Goal: Information Seeking & Learning: Learn about a topic

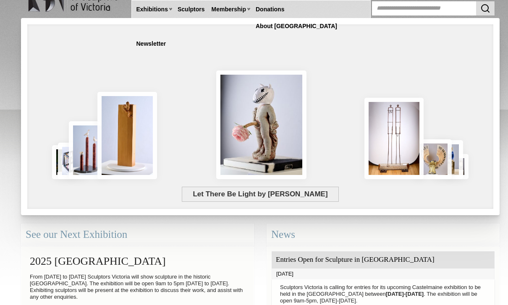
scroll to position [19, 0]
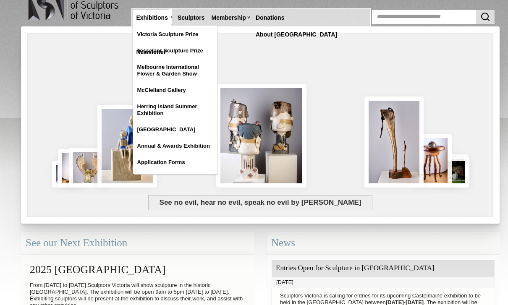
click at [162, 89] on link "McClelland Gallery" at bounding box center [175, 90] width 84 height 15
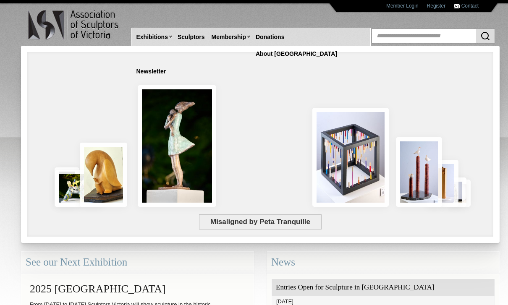
scroll to position [19, 0]
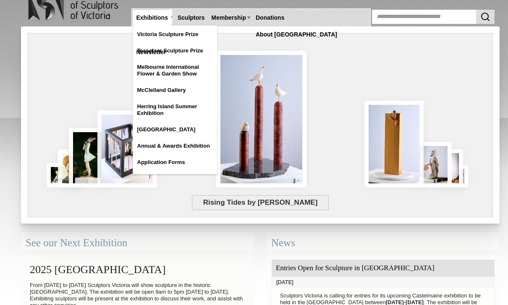
click at [168, 73] on link "Melbourne International Flower & Garden Show" at bounding box center [175, 71] width 84 height 22
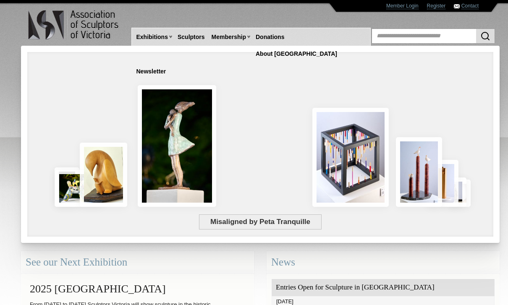
scroll to position [19, 0]
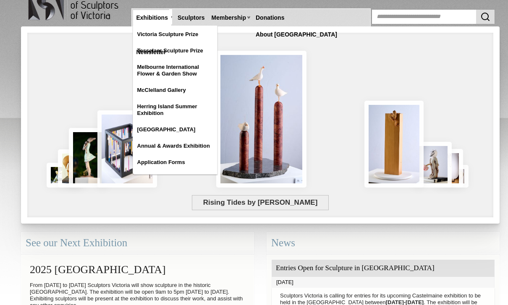
click at [171, 72] on link "Melbourne International Flower & Garden Show" at bounding box center [175, 71] width 84 height 22
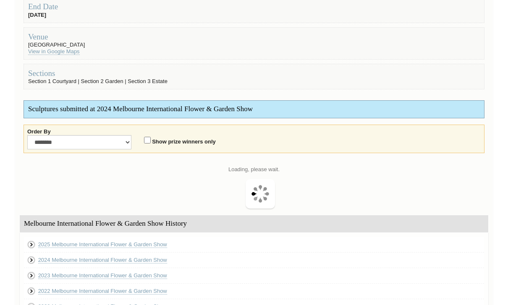
scroll to position [108, 0]
click at [274, 108] on div "Sculptures submitted at 2024 Melbourne International Flower & Garden Show" at bounding box center [254, 110] width 460 height 17
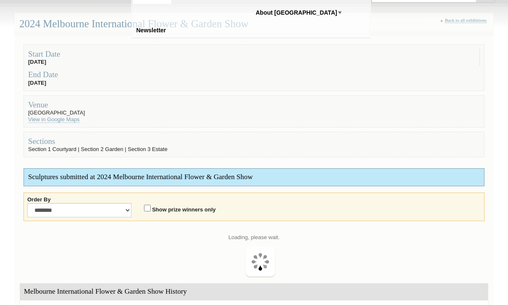
scroll to position [4, 0]
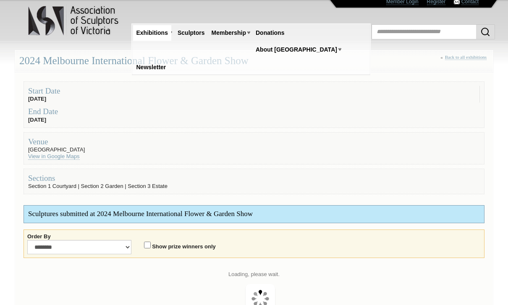
click at [163, 214] on div "Sculptures submitted at 2024 Melbourne International Flower & Garden Show" at bounding box center [254, 214] width 460 height 17
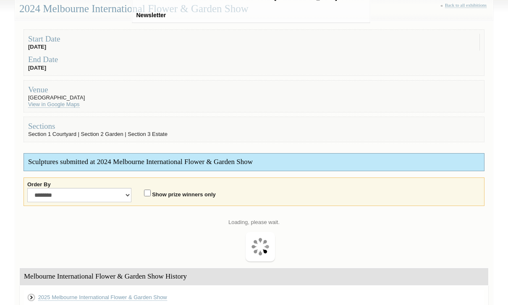
scroll to position [0, 0]
